Goal: Transaction & Acquisition: Purchase product/service

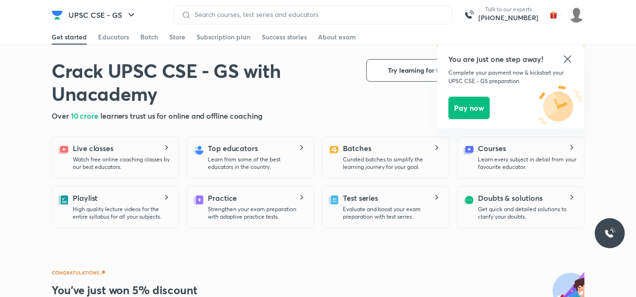
click at [568, 60] on icon at bounding box center [567, 58] width 7 height 7
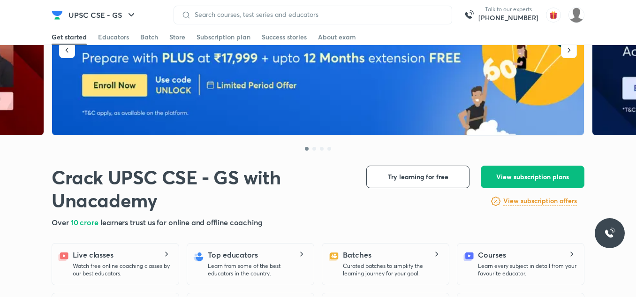
scroll to position [188, 0]
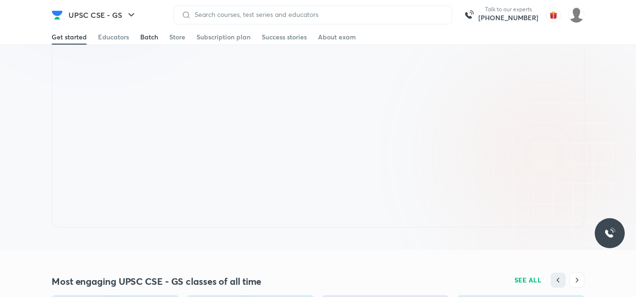
click at [144, 31] on link "Batch" at bounding box center [149, 37] width 18 height 15
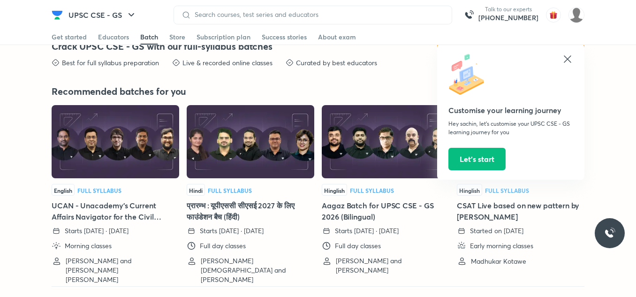
scroll to position [2085, 0]
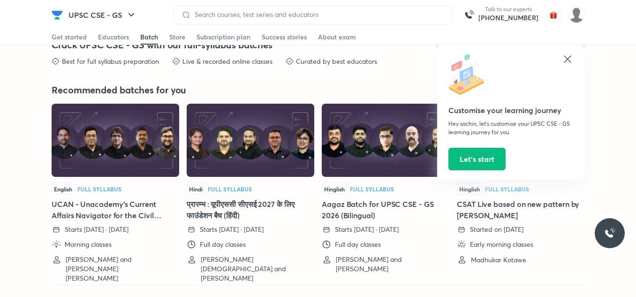
click at [566, 54] on icon at bounding box center [567, 58] width 11 height 11
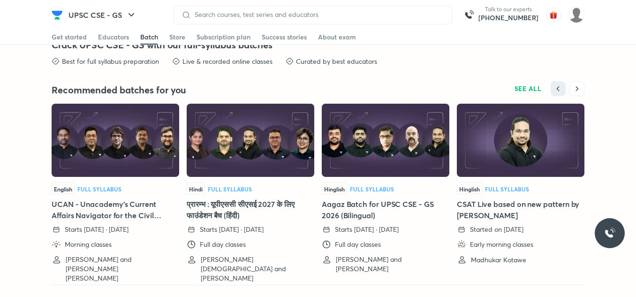
scroll to position [1959, 0]
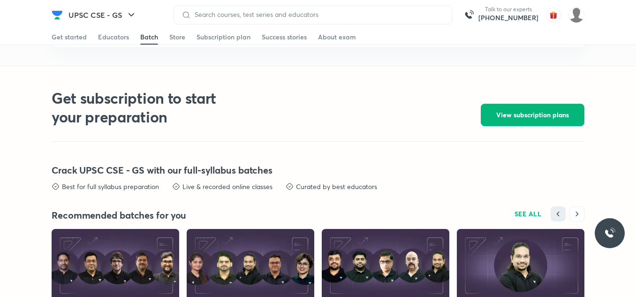
click at [516, 111] on span "View subscription plans" at bounding box center [532, 114] width 73 height 9
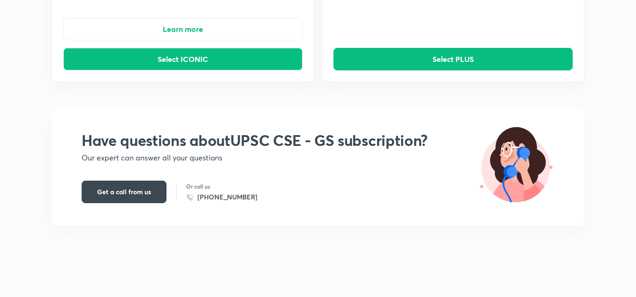
scroll to position [255, 0]
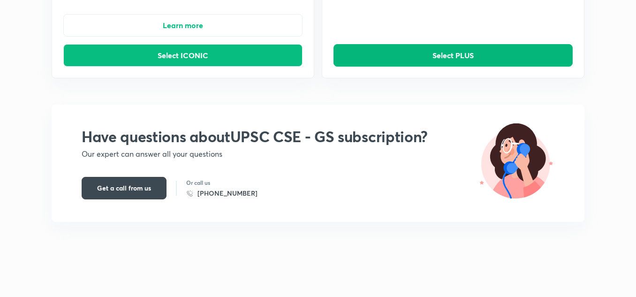
click at [454, 61] on button "Select PLUS" at bounding box center [453, 55] width 239 height 23
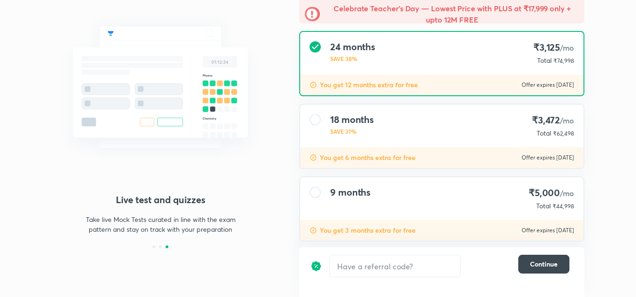
scroll to position [102, 0]
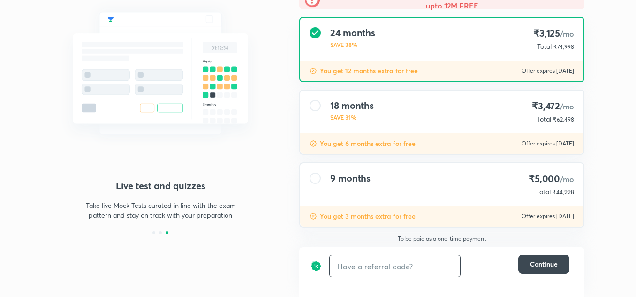
click at [386, 266] on input "text" at bounding box center [395, 266] width 130 height 22
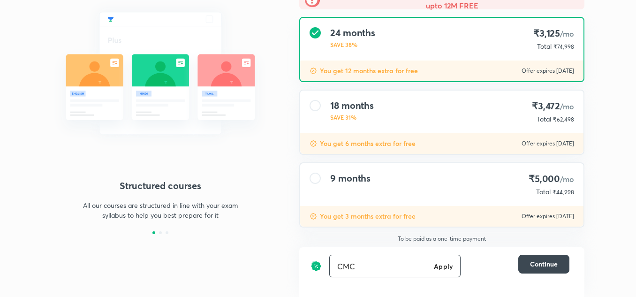
type input "CMC"
click at [440, 265] on h6 "Apply" at bounding box center [443, 266] width 19 height 10
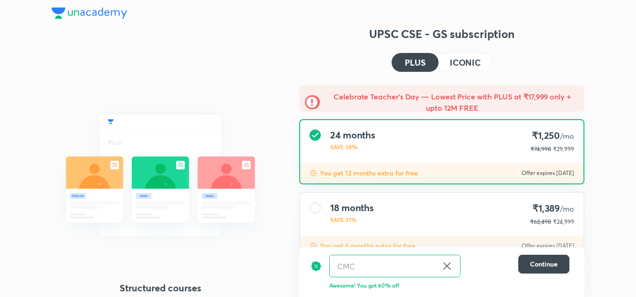
scroll to position [62, 0]
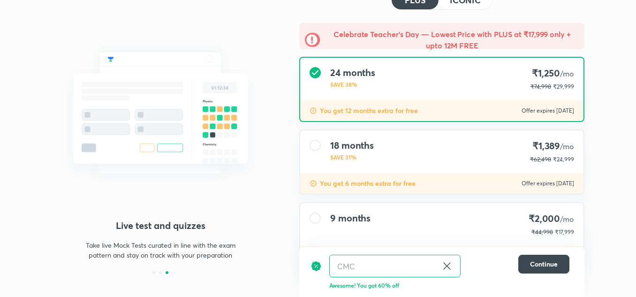
click at [396, 81] on div "24 months SAVE 38% ₹1,250 /mo ₹74,998 ₹29,999" at bounding box center [441, 79] width 283 height 43
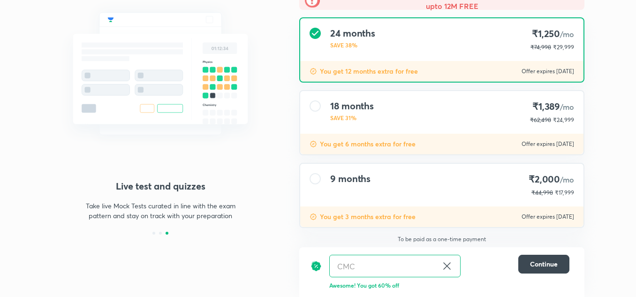
scroll to position [102, 0]
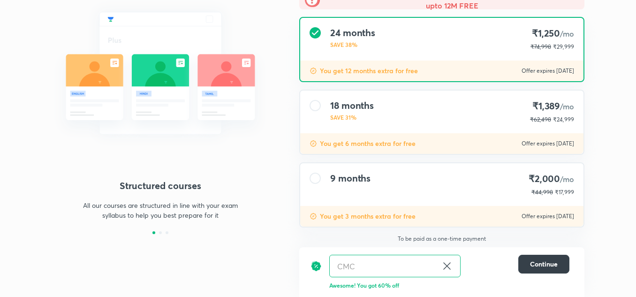
click at [535, 263] on span "Continue" at bounding box center [544, 263] width 28 height 9
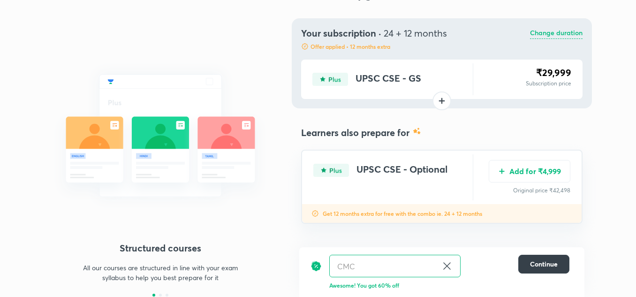
scroll to position [40, 0]
click at [544, 264] on span "Continue" at bounding box center [544, 263] width 28 height 9
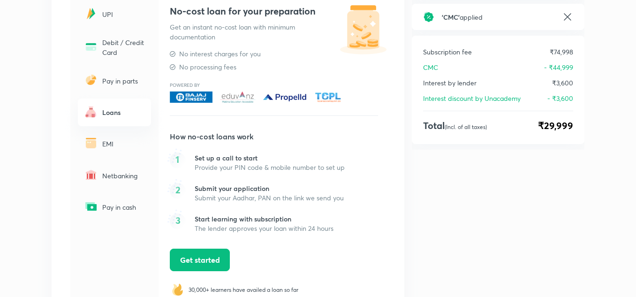
scroll to position [61, 0]
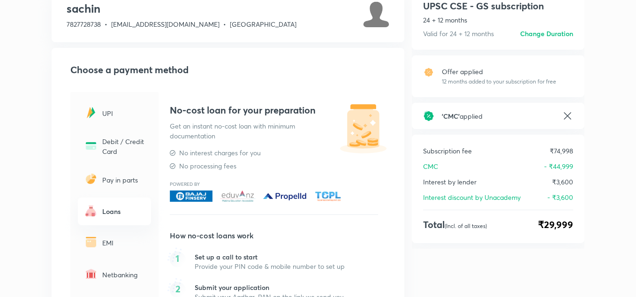
click at [112, 114] on p "UPI" at bounding box center [123, 113] width 43 height 10
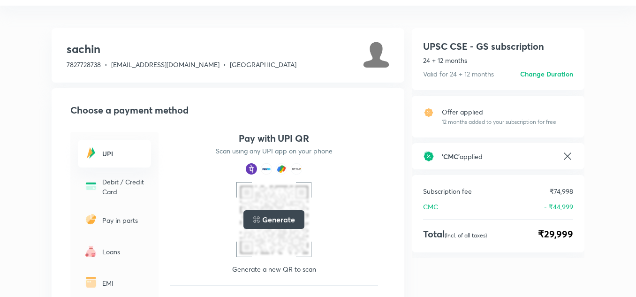
scroll to position [0, 0]
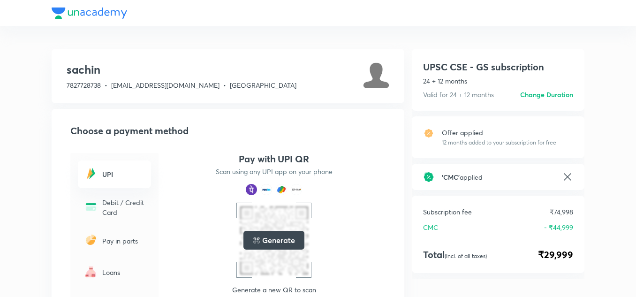
click at [82, 12] on div at bounding box center [318, 13] width 533 height 26
click at [57, 10] on div at bounding box center [318, 13] width 533 height 26
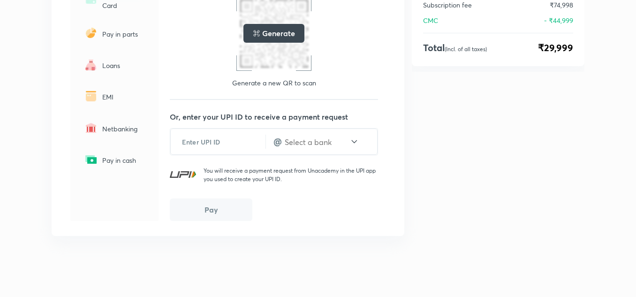
scroll to position [208, 0]
click at [228, 137] on input "text" at bounding box center [218, 140] width 95 height 23
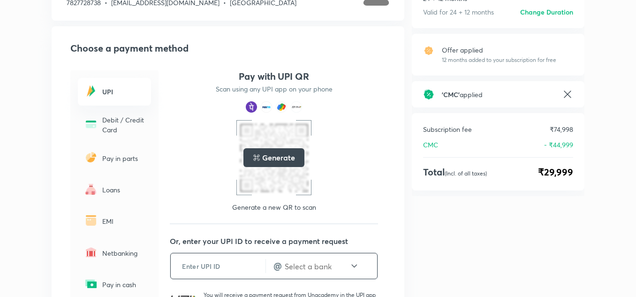
scroll to position [20, 0]
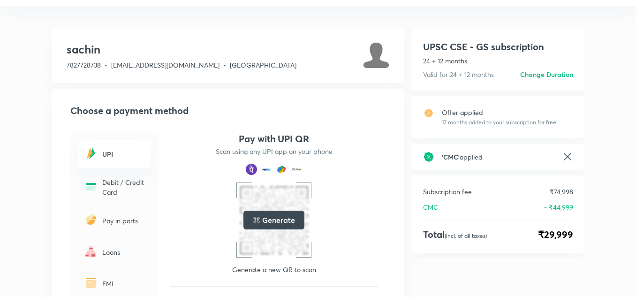
click at [292, 220] on h5 "Generate" at bounding box center [278, 219] width 32 height 11
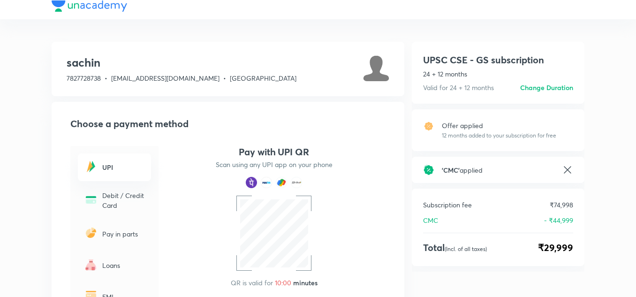
scroll to position [0, 0]
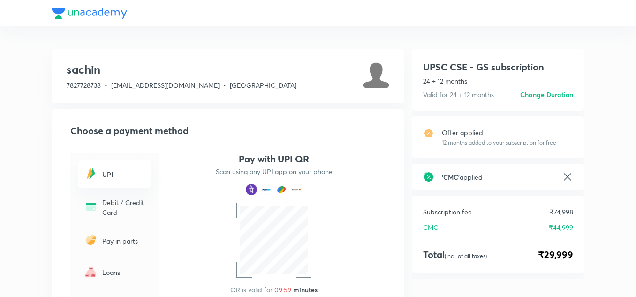
click at [67, 10] on div at bounding box center [318, 13] width 533 height 26
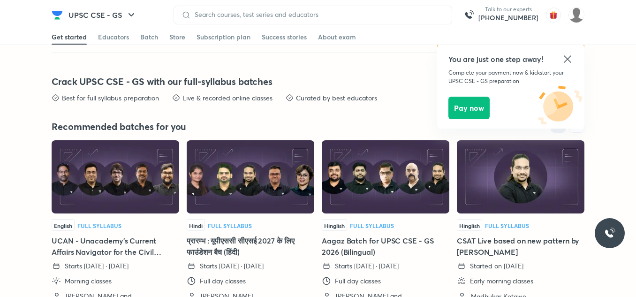
scroll to position [2059, 0]
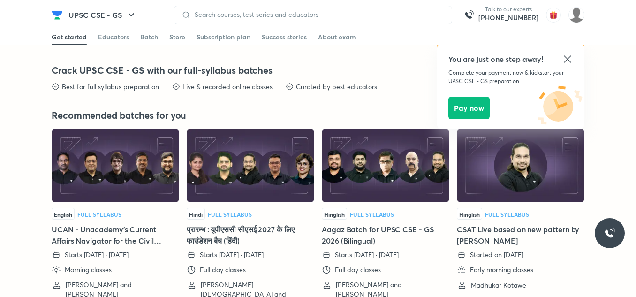
click at [524, 15] on h6 "[PHONE_NUMBER]" at bounding box center [508, 17] width 60 height 9
click at [567, 57] on icon at bounding box center [567, 58] width 11 height 11
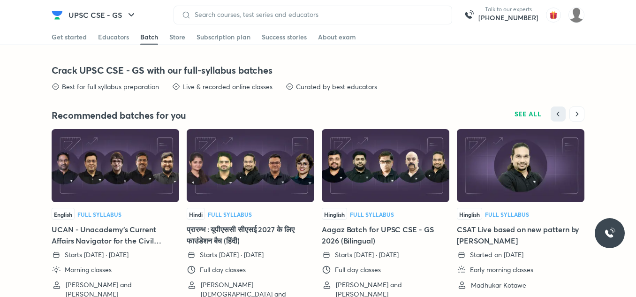
click at [510, 12] on p "Talk to our experts" at bounding box center [508, 10] width 60 height 8
click at [550, 15] on img "button" at bounding box center [553, 15] width 15 height 15
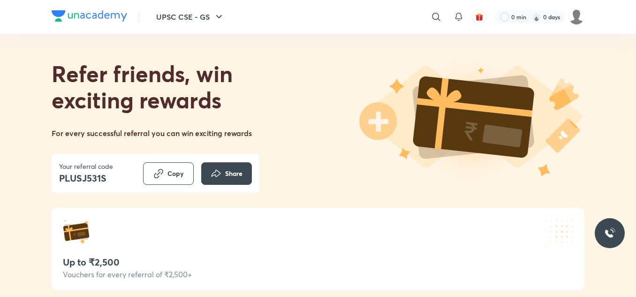
click at [481, 18] on img "button" at bounding box center [479, 17] width 8 height 8
click at [578, 15] on img at bounding box center [577, 17] width 16 height 16
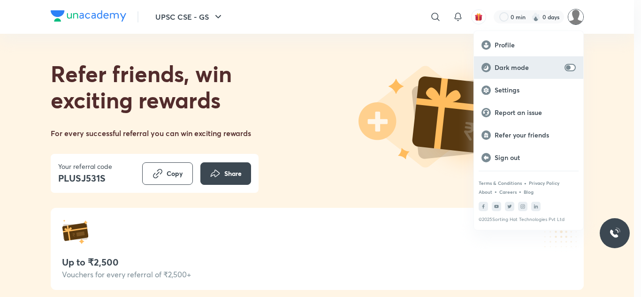
click at [571, 64] on input "checkbox" at bounding box center [568, 68] width 23 height 8
checkbox input "true"
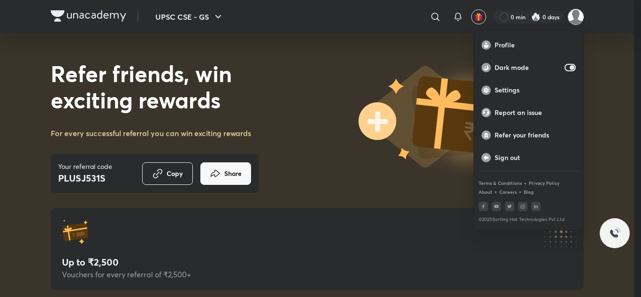
click at [75, 15] on div at bounding box center [320, 148] width 641 height 297
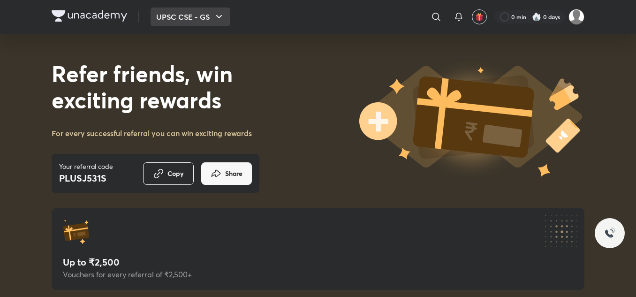
click at [203, 21] on button "UPSC CSE - GS" at bounding box center [191, 17] width 80 height 19
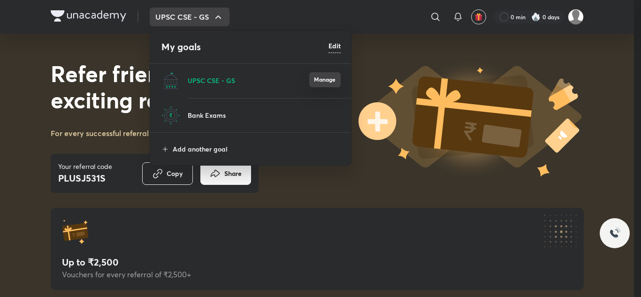
click at [325, 79] on button "Manage" at bounding box center [324, 79] width 31 height 15
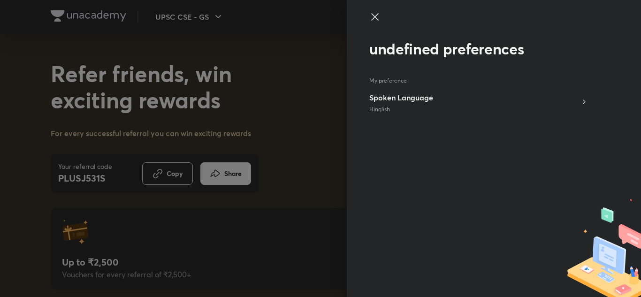
click at [392, 97] on h5 "Spoken Language" at bounding box center [401, 97] width 64 height 11
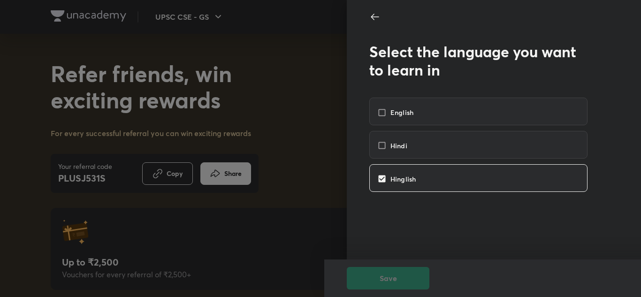
click at [367, 12] on div "Select the language you want to learn in English Hindi Hinglish Save" at bounding box center [494, 148] width 294 height 297
click at [371, 19] on icon at bounding box center [374, 16] width 11 height 11
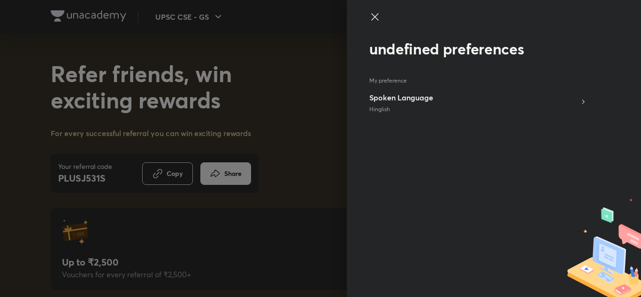
click at [371, 19] on icon at bounding box center [374, 16] width 11 height 11
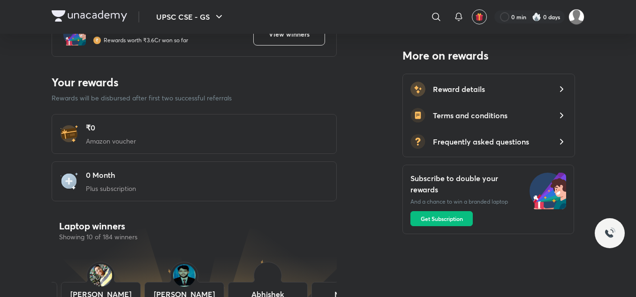
scroll to position [250, 0]
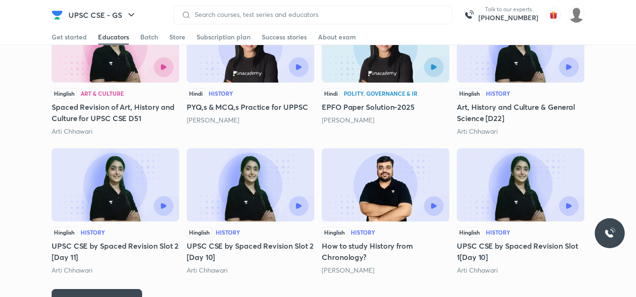
scroll to position [1121, 0]
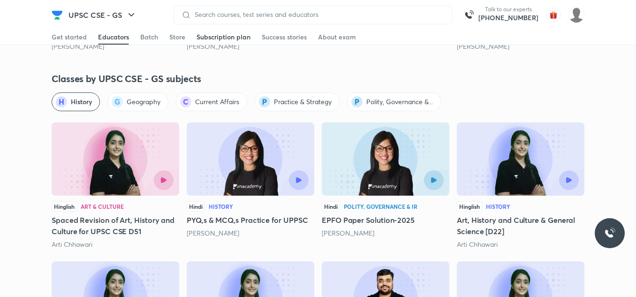
click at [239, 33] on div "Subscription plan" at bounding box center [224, 36] width 54 height 9
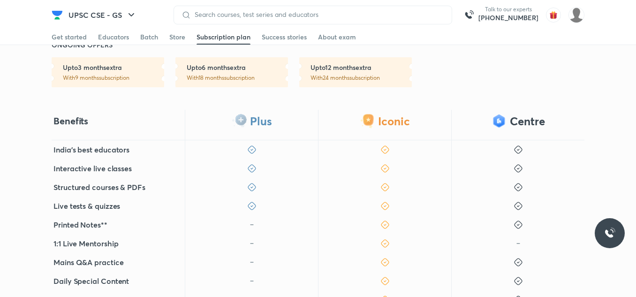
scroll to position [375, 0]
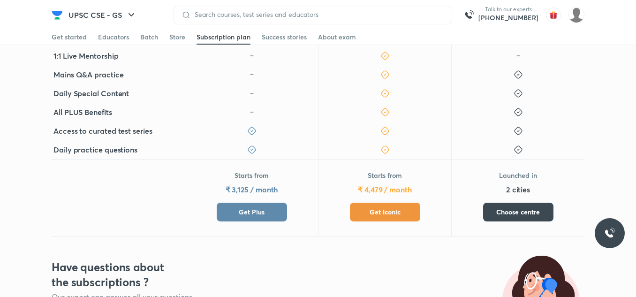
click at [521, 214] on span "Choose centre" at bounding box center [518, 211] width 44 height 9
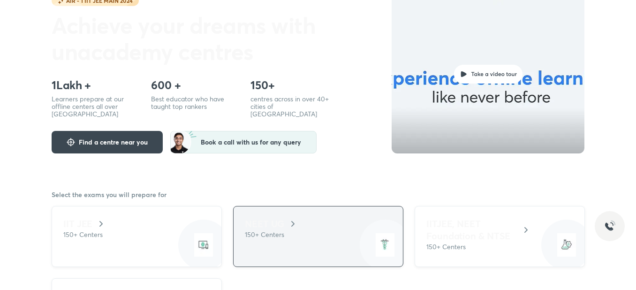
scroll to position [125, 0]
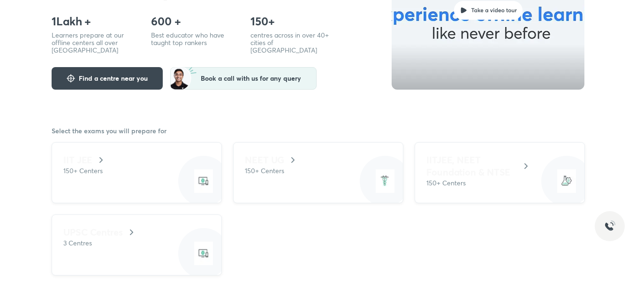
click at [135, 75] on span "Find a centre near you" at bounding box center [113, 79] width 69 height 8
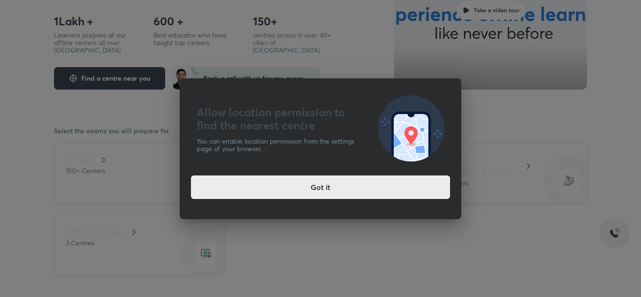
click at [307, 197] on button "Got it" at bounding box center [320, 186] width 259 height 23
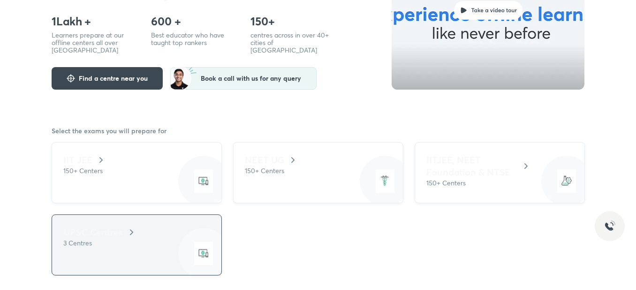
click at [139, 251] on div at bounding box center [136, 251] width 169 height 47
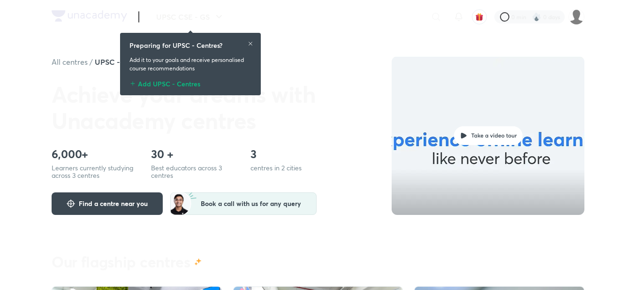
click at [576, 13] on img at bounding box center [577, 17] width 16 height 16
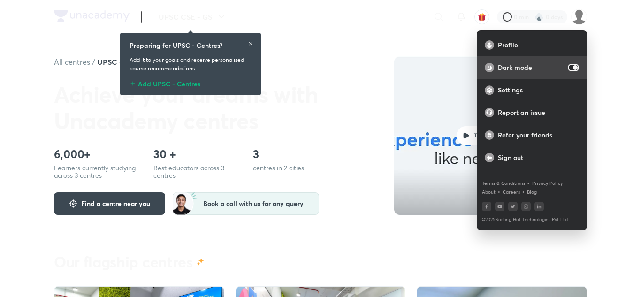
click at [572, 68] on input "checkbox" at bounding box center [575, 68] width 23 height 8
checkbox input "false"
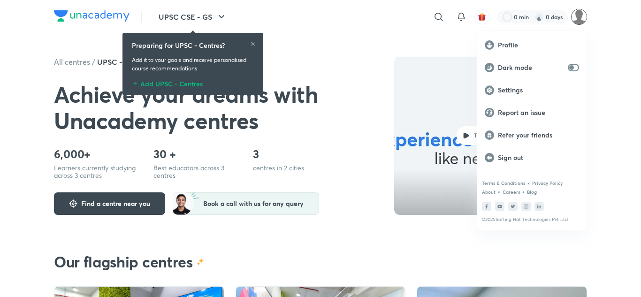
click at [615, 54] on div at bounding box center [320, 148] width 641 height 297
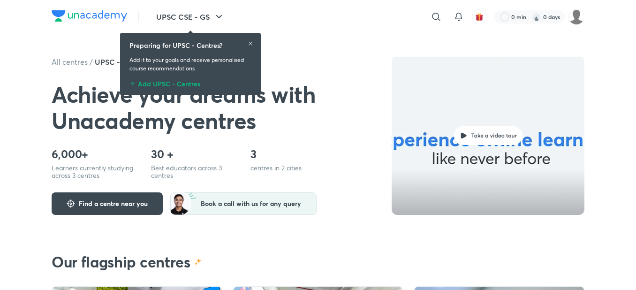
click at [251, 44] on icon at bounding box center [251, 44] width 4 height 4
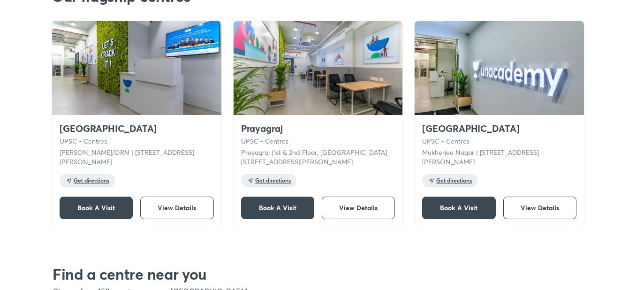
scroll to position [250, 0]
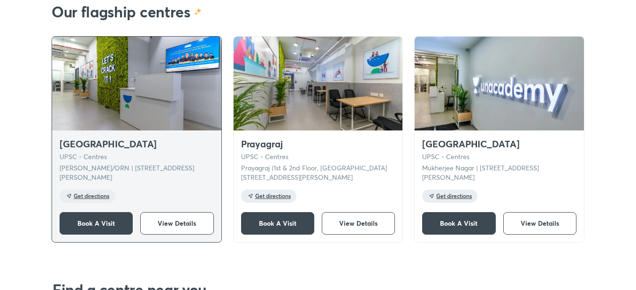
click at [101, 198] on span "Get directions" at bounding box center [92, 196] width 36 height 7
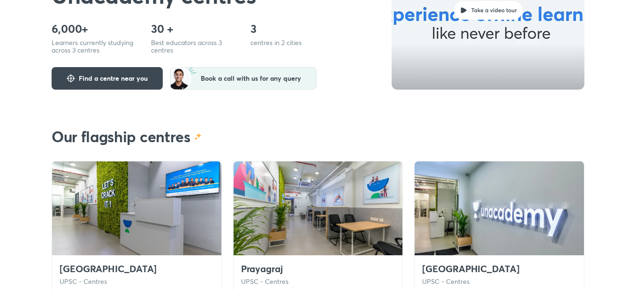
scroll to position [0, 0]
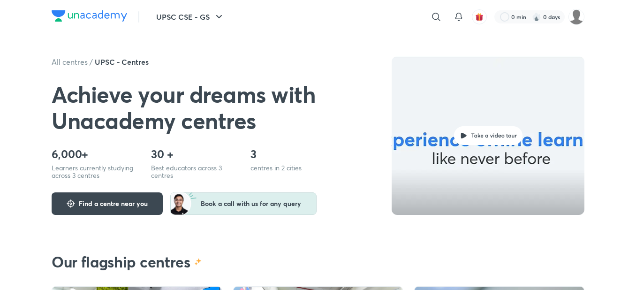
click at [288, 200] on span "Book a call with us for any query" at bounding box center [251, 204] width 100 height 8
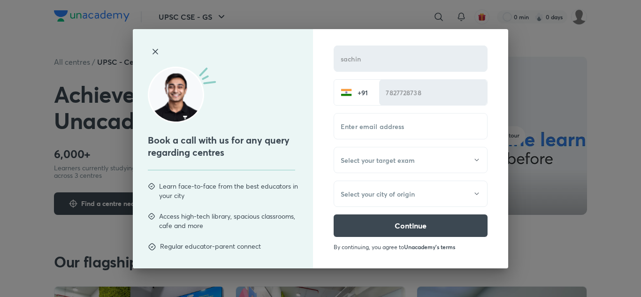
click at [523, 151] on div "Book a call with us for any query regarding centres Learn face-to-face from the…" at bounding box center [320, 148] width 641 height 297
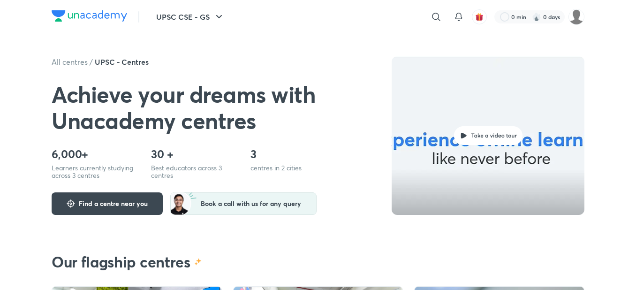
click at [77, 20] on img at bounding box center [90, 15] width 76 height 11
click at [78, 14] on img at bounding box center [90, 15] width 76 height 11
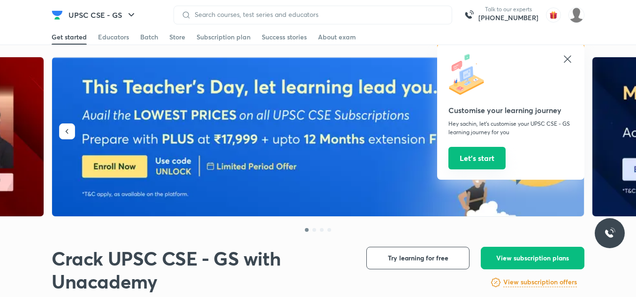
click at [479, 153] on button "Let’s start" at bounding box center [476, 158] width 57 height 23
click at [484, 156] on button "Let’s start" at bounding box center [476, 158] width 57 height 23
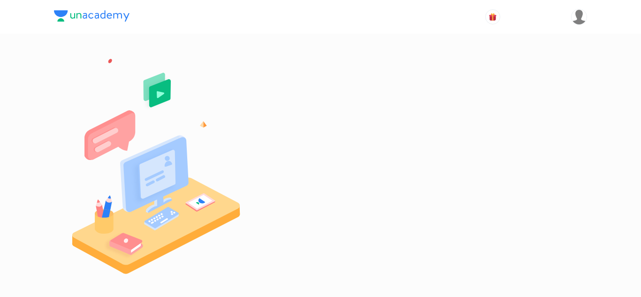
click at [88, 18] on img at bounding box center [92, 15] width 76 height 11
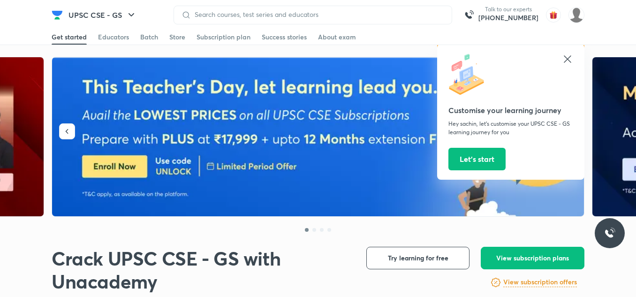
click at [565, 60] on icon at bounding box center [567, 58] width 11 height 11
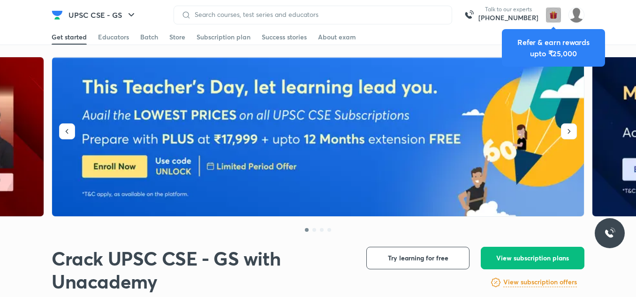
click at [557, 14] on img "button" at bounding box center [553, 15] width 15 height 15
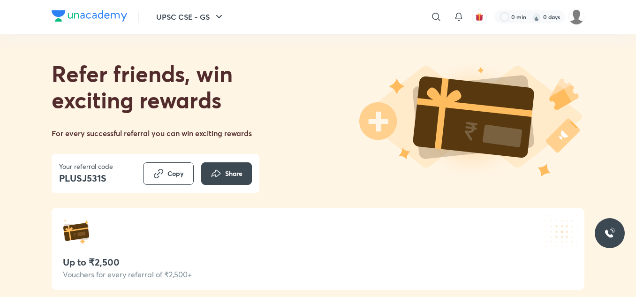
scroll to position [125, 0]
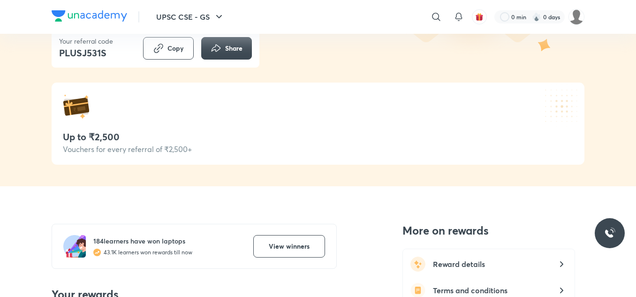
click at [160, 145] on div "Vouchers for every referral of ₹2,500+" at bounding box center [318, 149] width 510 height 8
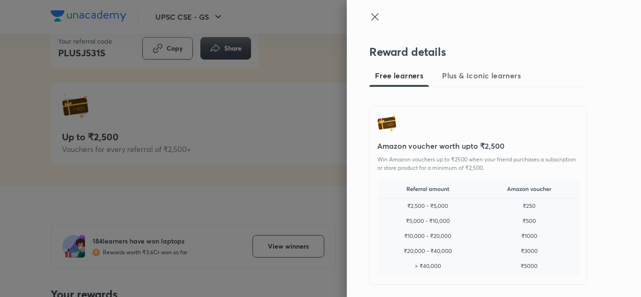
click at [280, 84] on div at bounding box center [320, 148] width 641 height 297
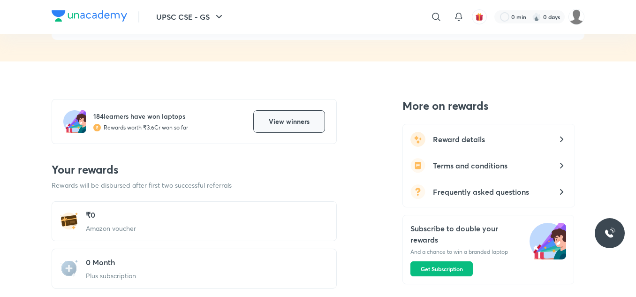
click at [273, 124] on span "View winners" at bounding box center [289, 121] width 41 height 9
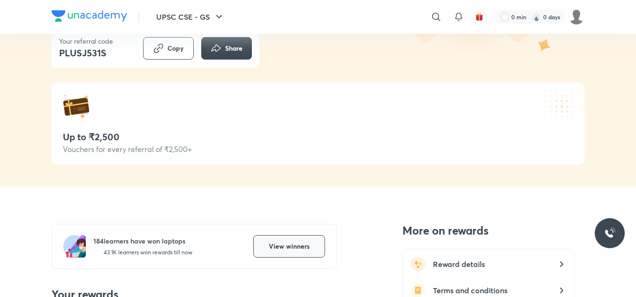
scroll to position [250, 0]
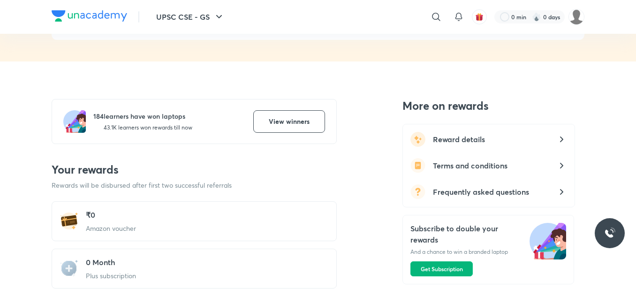
click at [443, 268] on span "Get Subscription" at bounding box center [442, 269] width 42 height 8
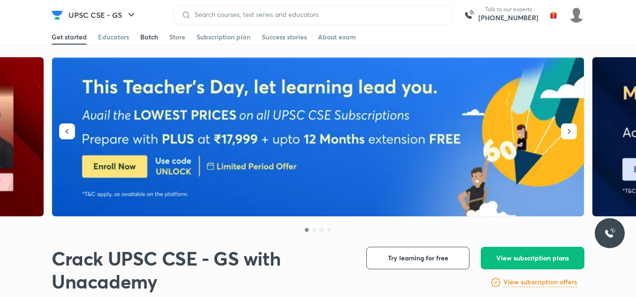
click at [153, 36] on div "Batch" at bounding box center [149, 36] width 18 height 9
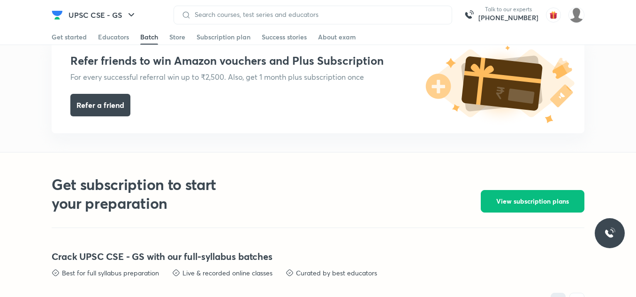
scroll to position [1897, 0]
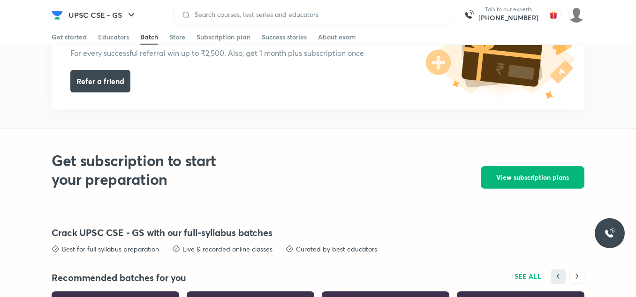
click at [517, 179] on span "View subscription plans" at bounding box center [532, 177] width 73 height 9
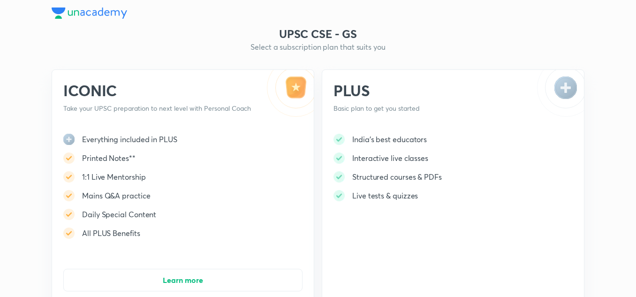
scroll to position [125, 0]
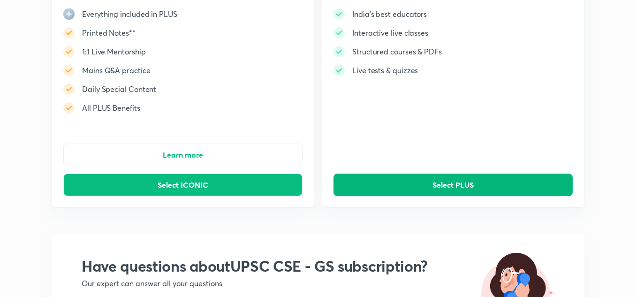
click at [443, 183] on span "Select PLUS" at bounding box center [453, 184] width 41 height 9
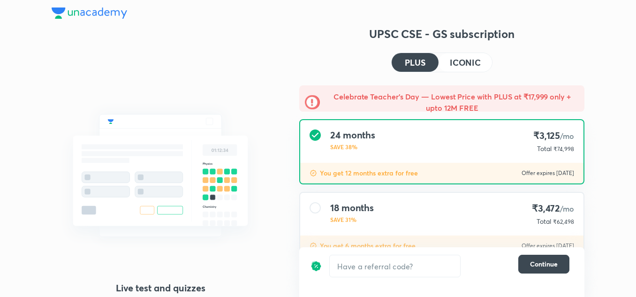
click at [461, 65] on h4 "ICONIC" at bounding box center [465, 62] width 31 height 8
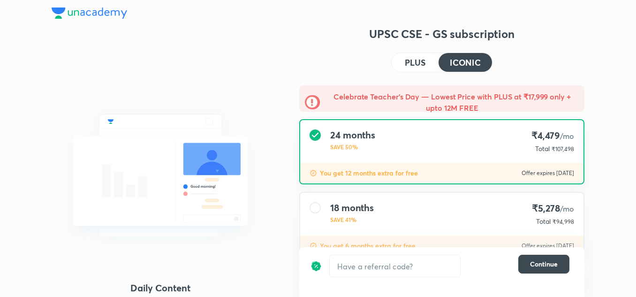
click at [410, 64] on h4 "PLUS" at bounding box center [415, 62] width 21 height 8
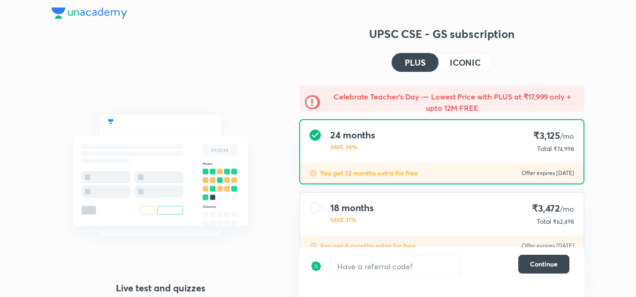
click at [454, 61] on h4 "ICONIC" at bounding box center [465, 62] width 31 height 8
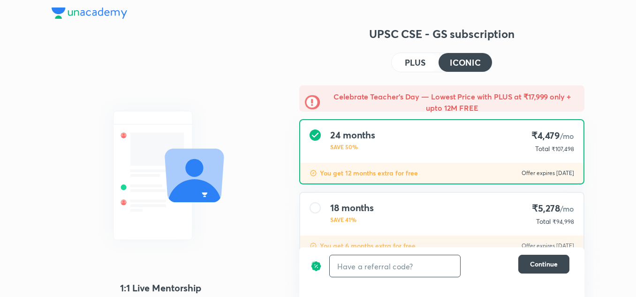
click at [383, 258] on input "text" at bounding box center [395, 266] width 130 height 22
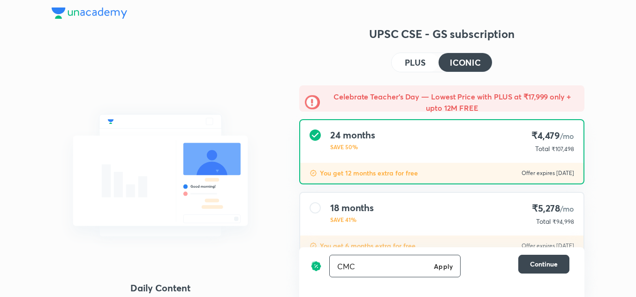
type input "CMC"
click at [441, 271] on div "CMC Apply ​" at bounding box center [394, 266] width 131 height 23
click at [443, 268] on h6 "Apply" at bounding box center [443, 266] width 19 height 10
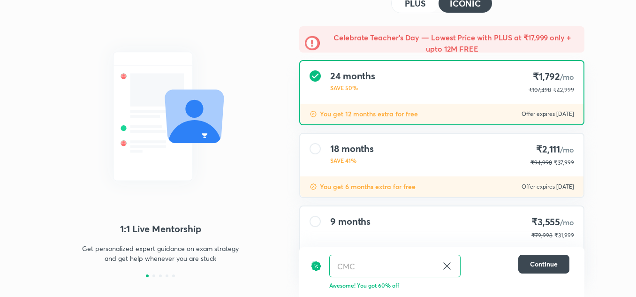
scroll to position [40, 0]
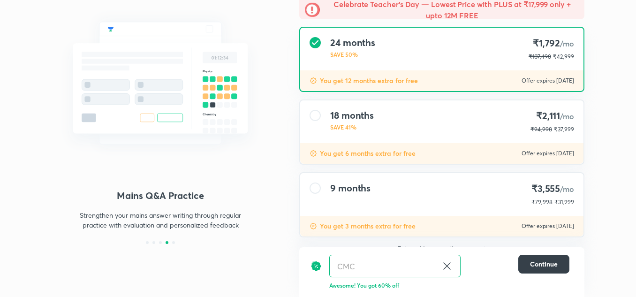
click at [543, 262] on span "Continue" at bounding box center [544, 263] width 28 height 9
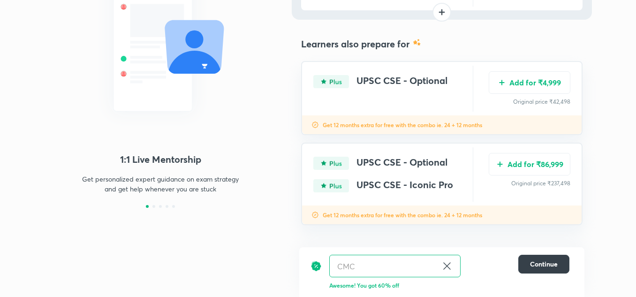
scroll to position [130, 0]
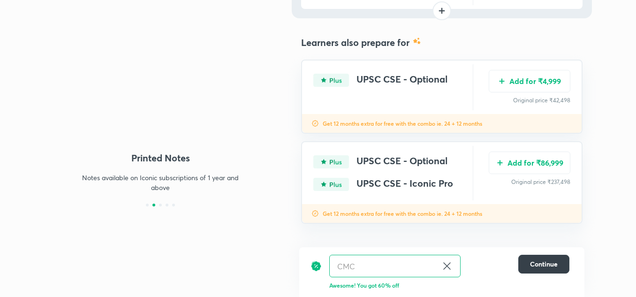
click at [533, 258] on button "Continue" at bounding box center [543, 264] width 51 height 19
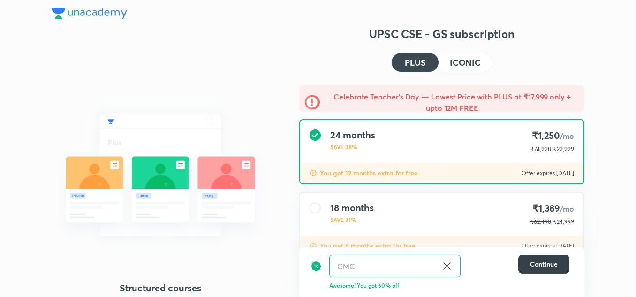
click at [528, 263] on button "Continue" at bounding box center [543, 264] width 51 height 19
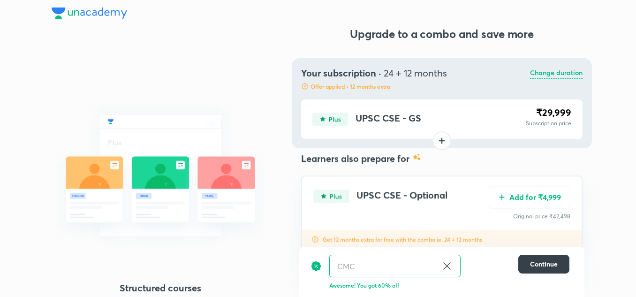
scroll to position [40, 0]
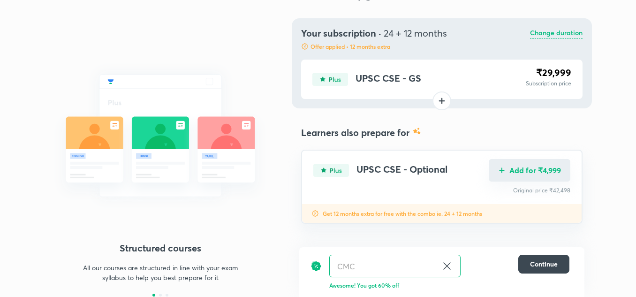
click at [518, 175] on button "Add for ₹4,999" at bounding box center [530, 170] width 82 height 23
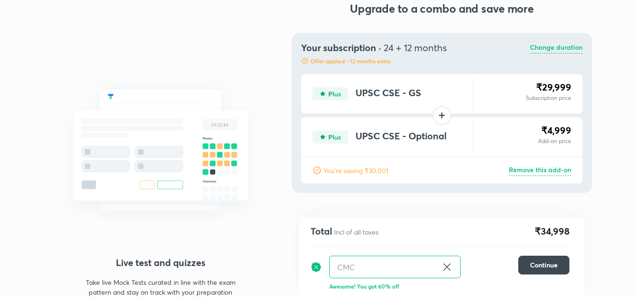
scroll to position [39, 0]
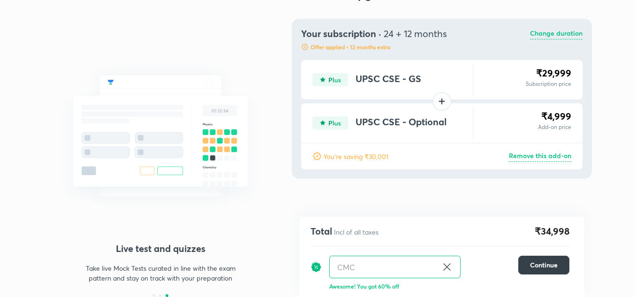
click at [531, 259] on button "Continue" at bounding box center [543, 265] width 51 height 19
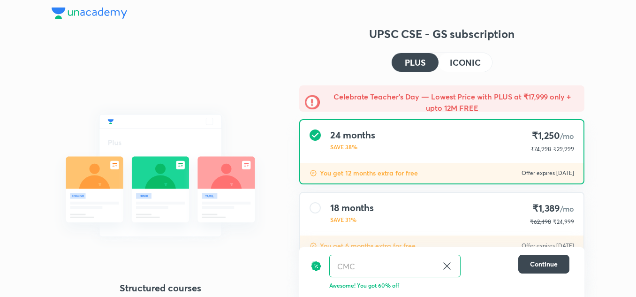
click at [477, 56] on button "ICONIC" at bounding box center [465, 62] width 53 height 19
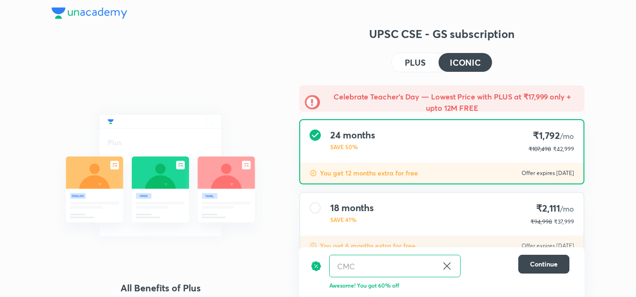
scroll to position [62, 0]
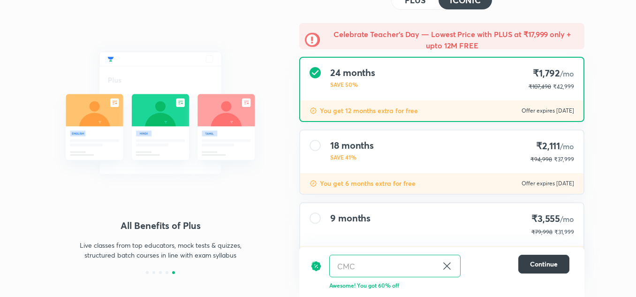
click at [535, 264] on span "Continue" at bounding box center [544, 263] width 28 height 9
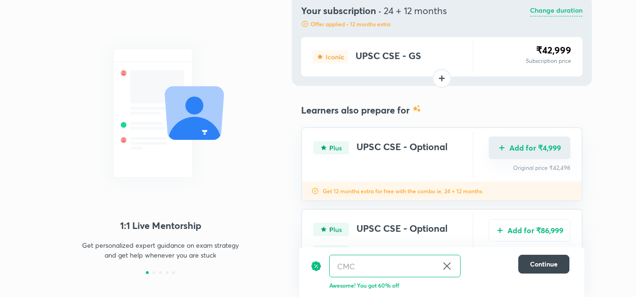
click at [502, 151] on img "Add for ₹4,999" at bounding box center [502, 148] width 8 height 8
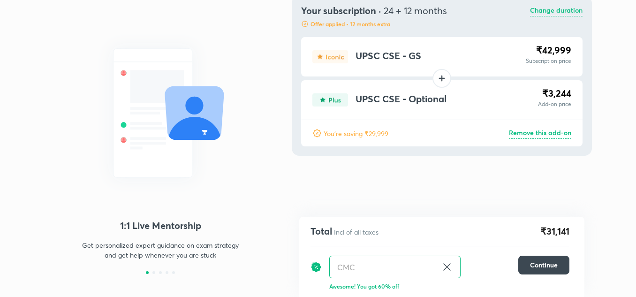
scroll to position [39, 0]
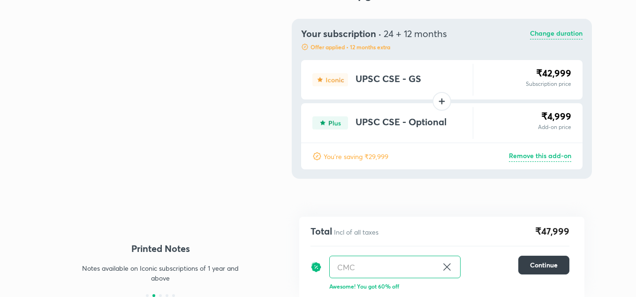
click at [537, 261] on span "Continue" at bounding box center [544, 264] width 28 height 9
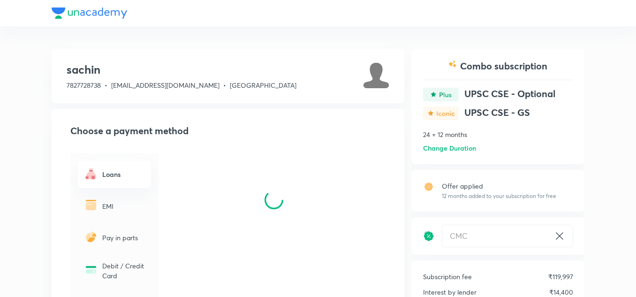
scroll to position [125, 0]
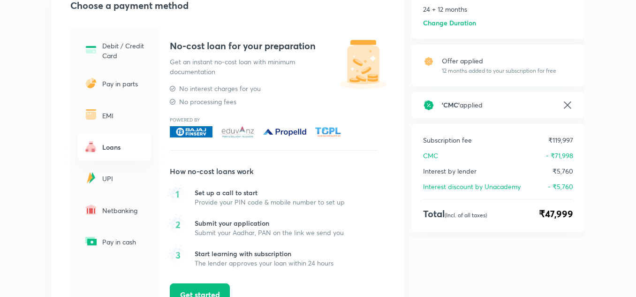
click at [102, 76] on div "Pay in parts" at bounding box center [114, 84] width 73 height 28
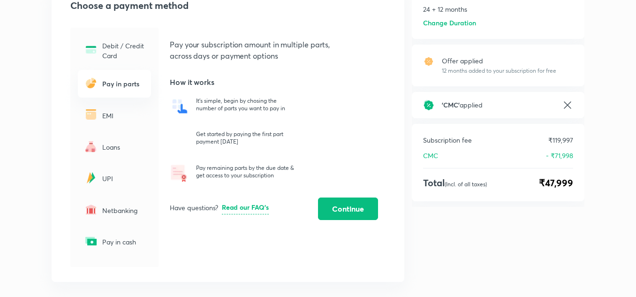
click at [112, 38] on div "Debit / Credit Card" at bounding box center [114, 50] width 73 height 31
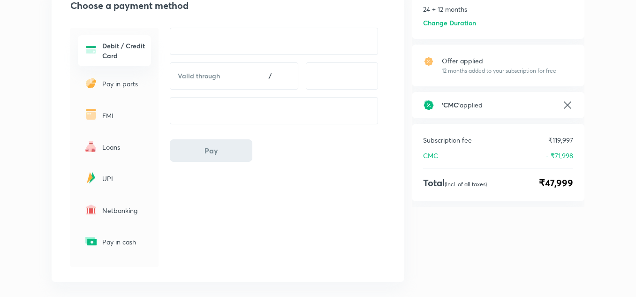
click at [115, 87] on p "Pay in parts" at bounding box center [123, 84] width 43 height 10
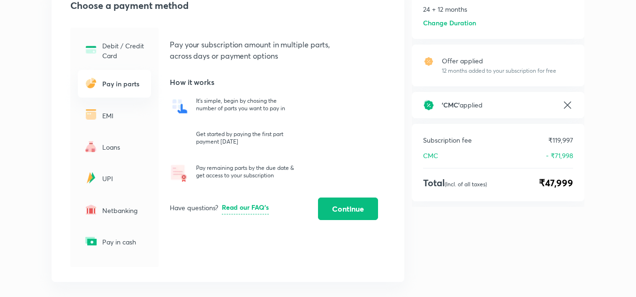
click at [117, 107] on div "EMI" at bounding box center [114, 115] width 73 height 28
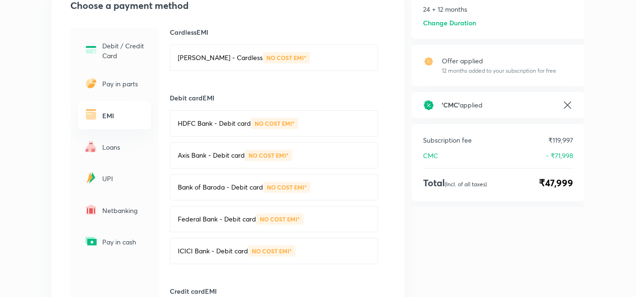
click at [112, 142] on p "Loans" at bounding box center [123, 147] width 43 height 10
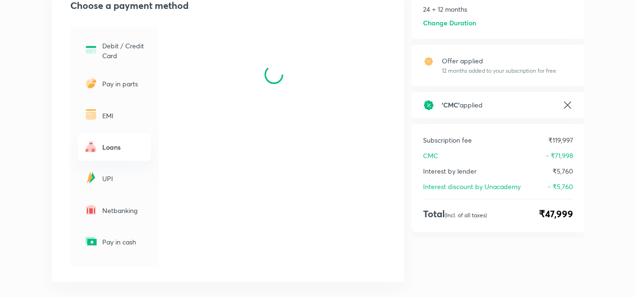
click at [101, 47] on div "Debit / Credit Card" at bounding box center [114, 50] width 73 height 31
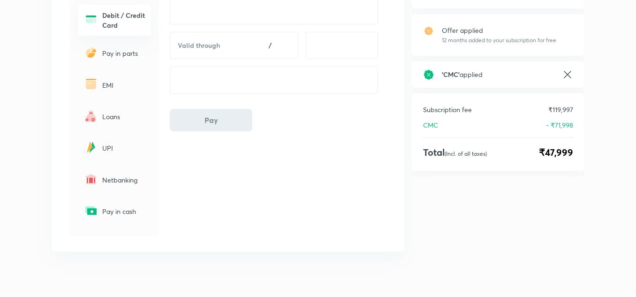
scroll to position [172, 0]
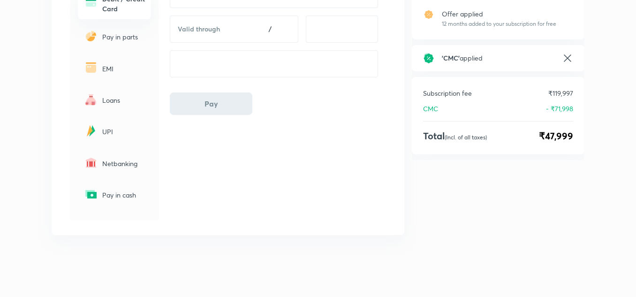
click at [113, 159] on p "Netbanking" at bounding box center [123, 164] width 43 height 10
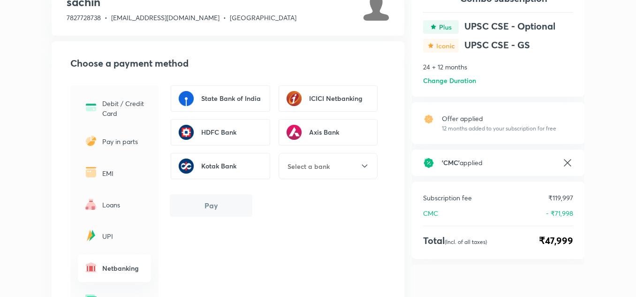
scroll to position [47, 0]
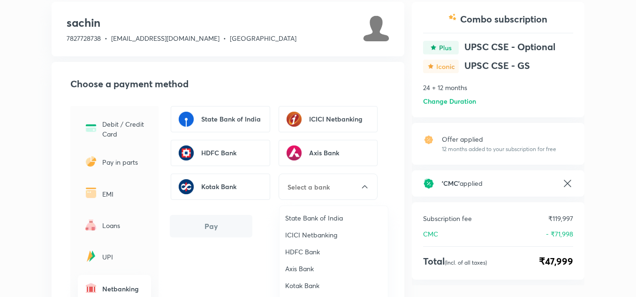
click at [341, 187] on input "text" at bounding box center [324, 187] width 74 height 10
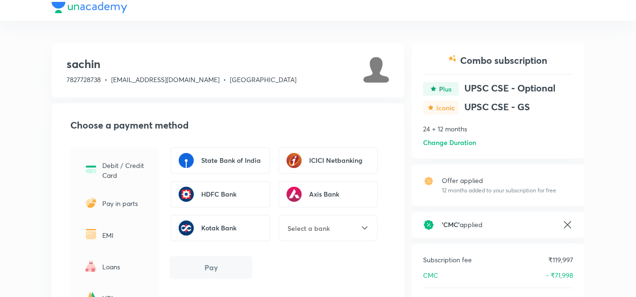
scroll to position [0, 0]
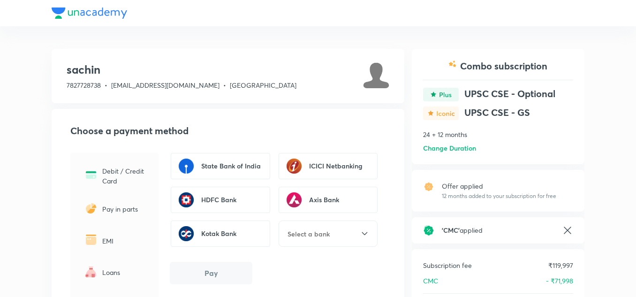
click at [230, 88] on span "[GEOGRAPHIC_DATA]" at bounding box center [263, 85] width 67 height 9
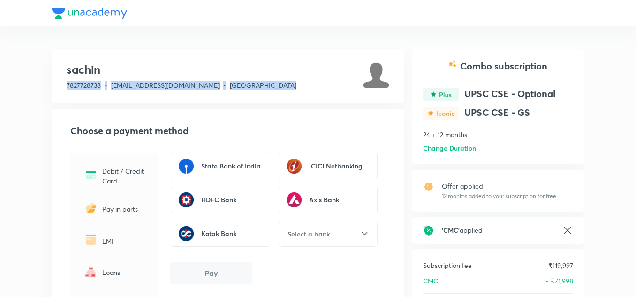
click at [230, 88] on span "[GEOGRAPHIC_DATA]" at bounding box center [263, 85] width 67 height 9
click at [296, 105] on div "sachin 7827728738 • [EMAIL_ADDRESS][DOMAIN_NAME] • Delhi Choose a payment metho…" at bounding box center [228, 231] width 353 height 364
